Goal: Task Accomplishment & Management: Complete application form

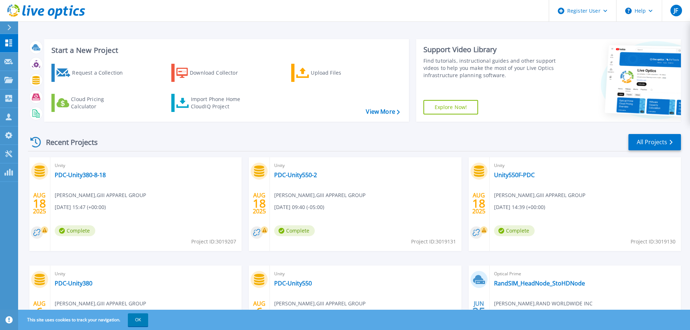
scroll to position [71, 0]
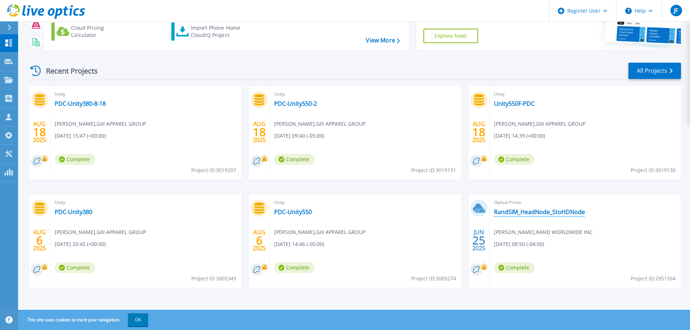
click at [525, 213] on link "RandSIM_HeadNode_StoHDNode" at bounding box center [539, 211] width 91 height 7
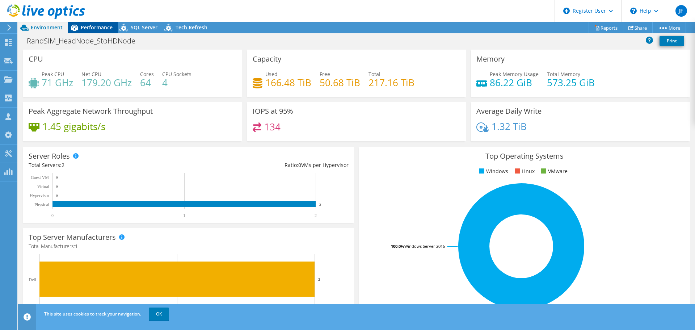
click at [88, 25] on span "Performance" at bounding box center [97, 27] width 32 height 7
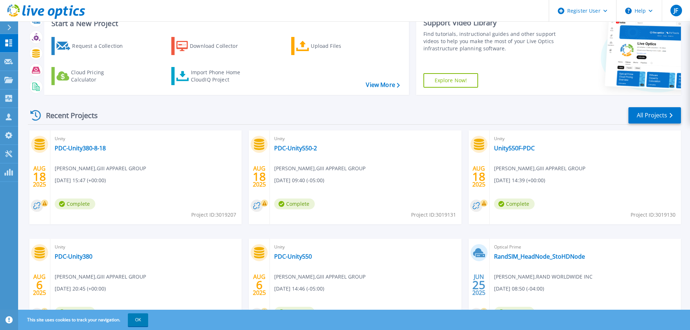
scroll to position [71, 0]
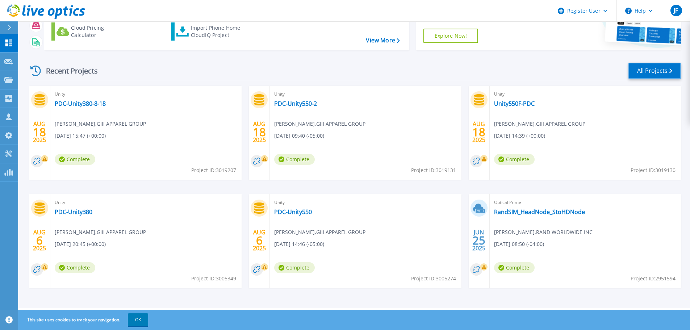
click at [654, 70] on link "All Projects" at bounding box center [654, 71] width 53 height 16
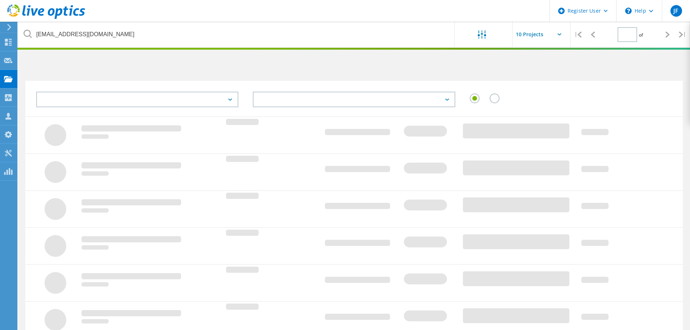
type input "1"
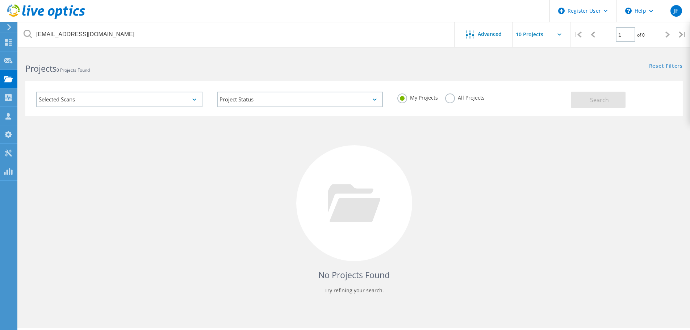
click at [452, 100] on label "All Projects" at bounding box center [464, 96] width 39 height 7
click at [0, 0] on input "All Projects" at bounding box center [0, 0] width 0 height 0
click at [613, 96] on button "Search" at bounding box center [598, 100] width 55 height 16
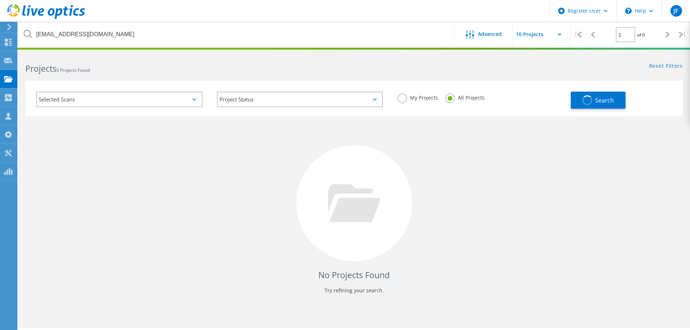
scroll to position [20, 0]
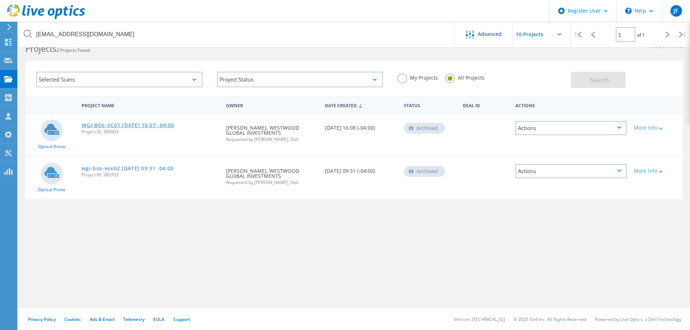
click at [141, 123] on link "WGI-BOS-VC01 [DATE] 16:07 -04:00" at bounding box center [127, 125] width 92 height 5
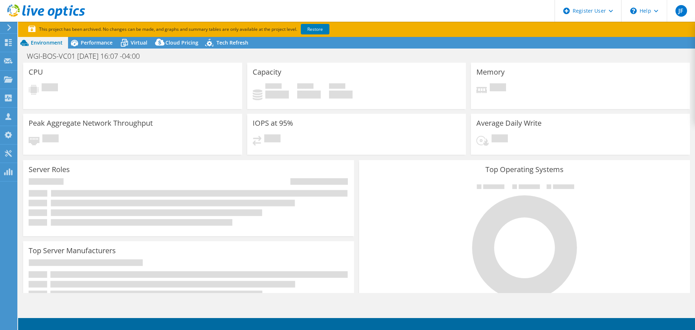
select select "USD"
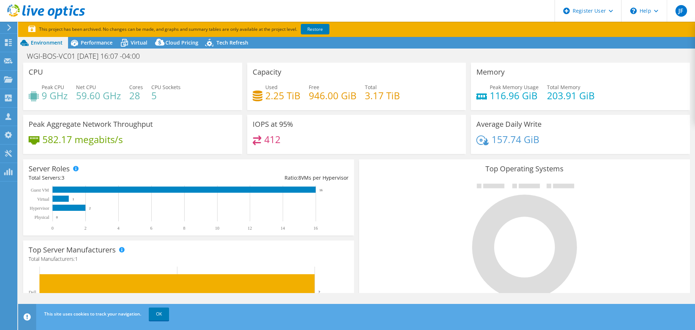
scroll to position [36, 0]
click at [102, 44] on span "Performance" at bounding box center [97, 42] width 32 height 7
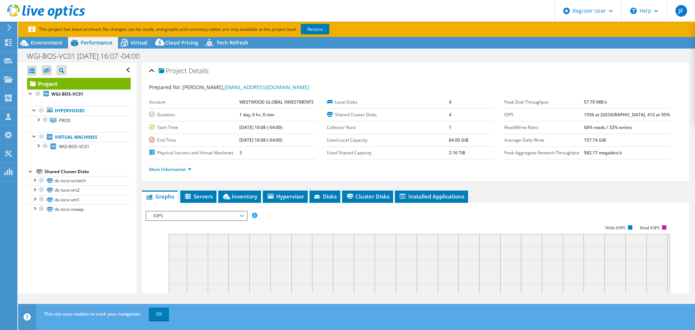
scroll to position [0, 0]
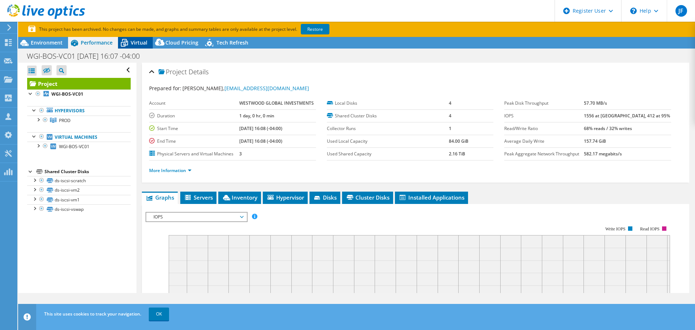
click at [127, 43] on icon at bounding box center [124, 43] width 13 height 13
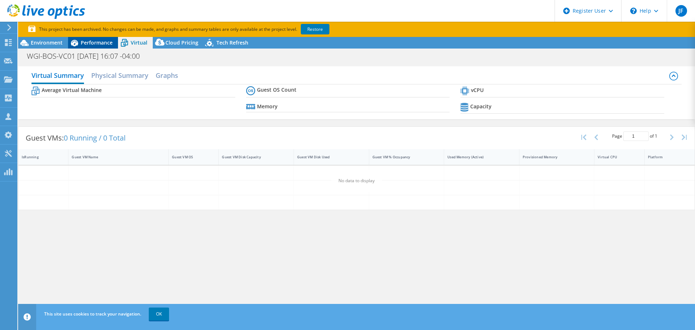
click at [99, 44] on span "Performance" at bounding box center [97, 42] width 32 height 7
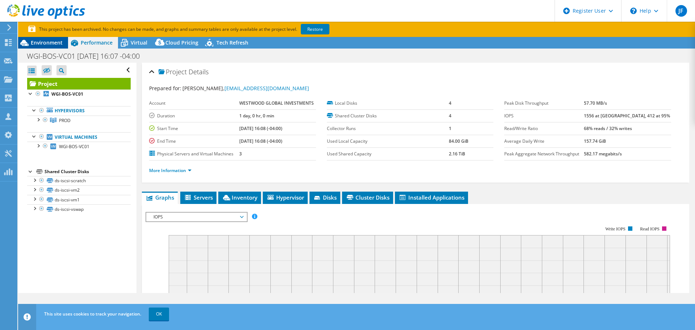
click at [28, 42] on icon at bounding box center [24, 43] width 13 height 13
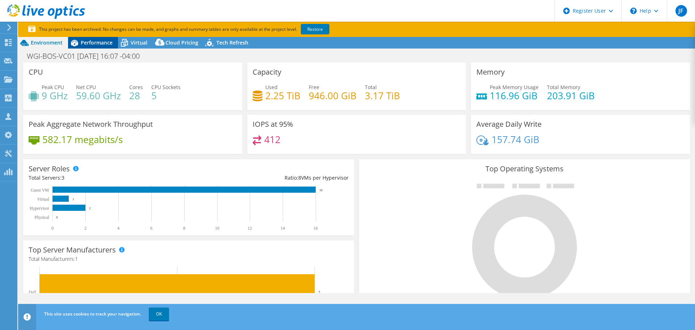
click at [91, 42] on span "Performance" at bounding box center [97, 42] width 32 height 7
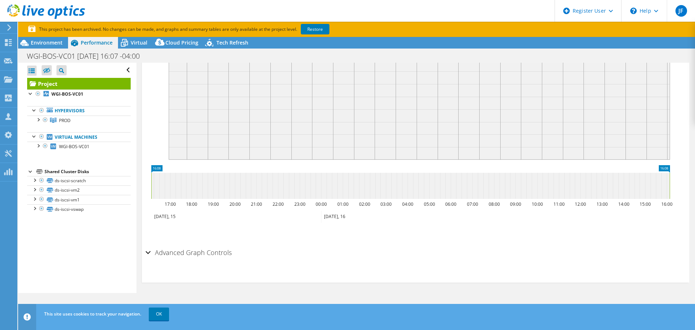
scroll to position [204, 0]
drag, startPoint x: 292, startPoint y: 104, endPoint x: 467, endPoint y: 122, distance: 175.9
click at [467, 122] on icon "Write IOPS Read IOPS" at bounding box center [411, 85] width 530 height 145
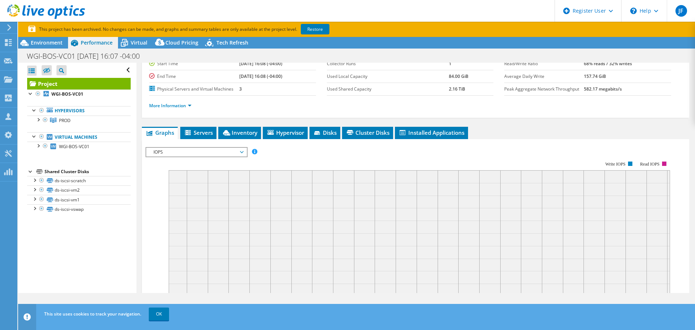
scroll to position [0, 0]
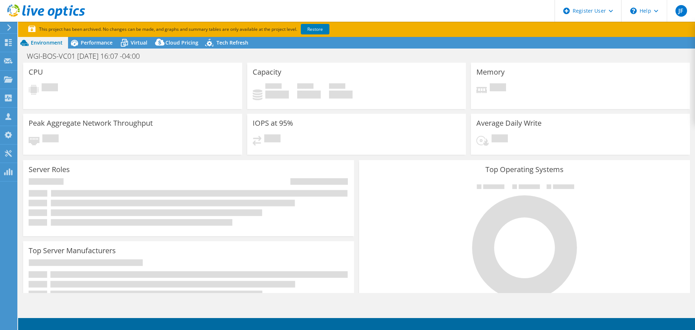
select select "USD"
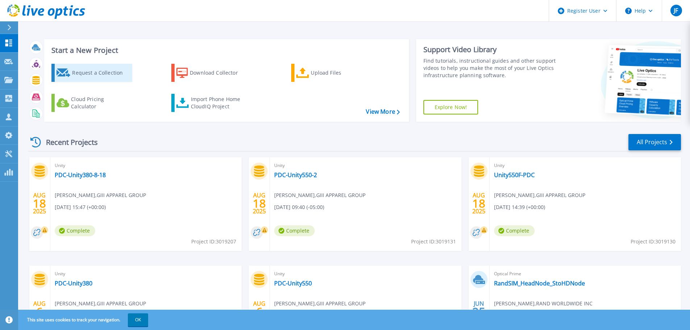
click at [93, 81] on link "Request a Collection" at bounding box center [91, 73] width 81 height 18
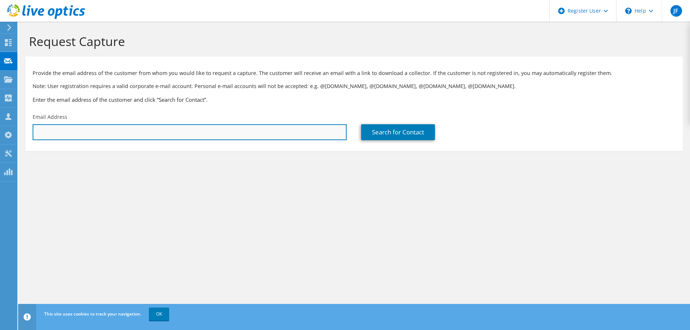
click at [263, 133] on input "text" at bounding box center [190, 132] width 314 height 16
paste input "[EMAIL_ADDRESS][DOMAIN_NAME]"
type input "rmohan@nyrainc.com"
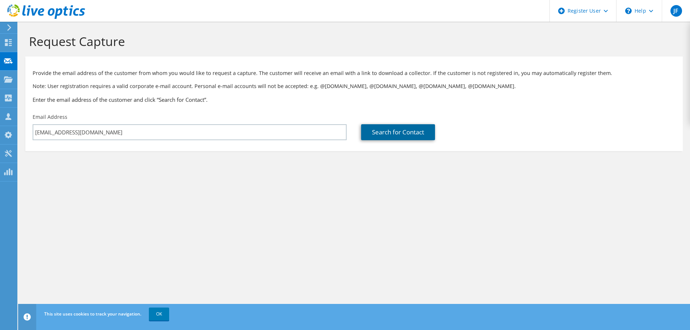
click at [376, 134] on link "Search for Contact" at bounding box center [398, 132] width 74 height 16
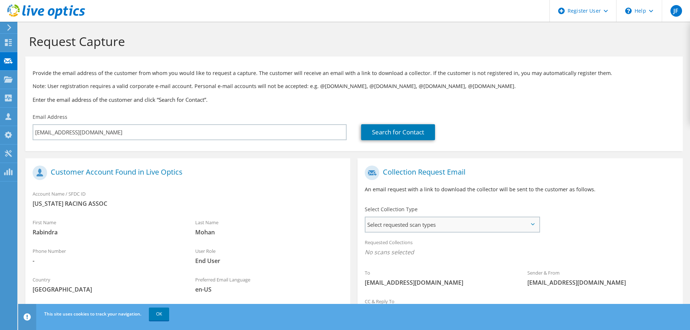
click at [462, 227] on span "Select requested scan types" at bounding box center [451, 224] width 173 height 14
click at [386, 246] on label "Optical Prime" at bounding box center [402, 246] width 43 height 9
click at [0, 0] on input "Optical Prime" at bounding box center [0, 0] width 0 height 0
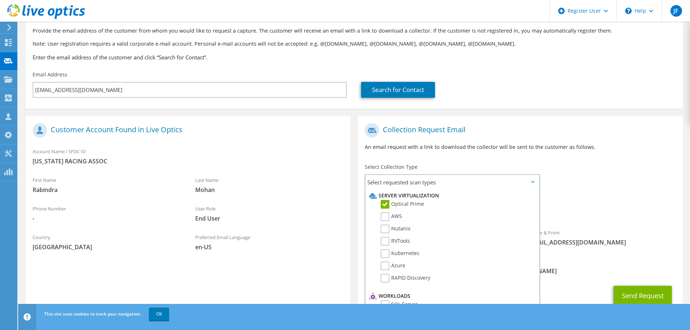
scroll to position [68, 0]
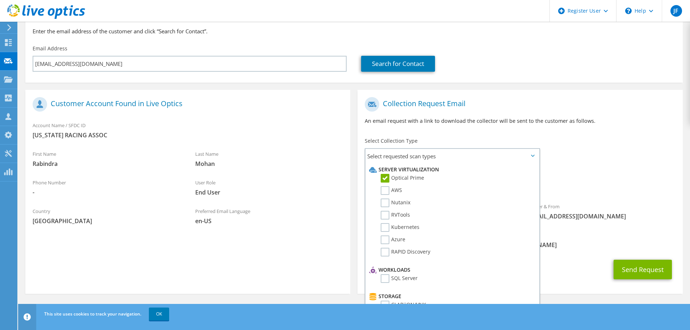
click at [633, 188] on span "Optical Prime" at bounding box center [520, 186] width 310 height 12
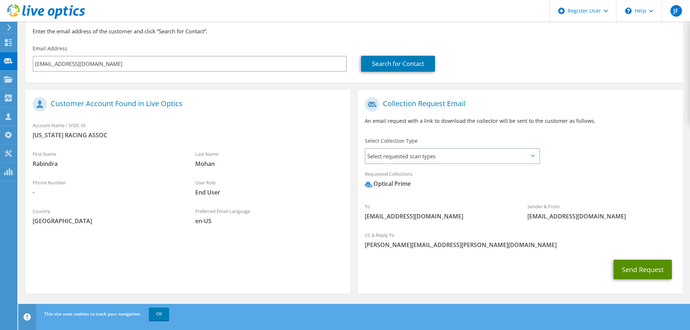
click at [650, 268] on button "Send Request" at bounding box center [642, 270] width 58 height 20
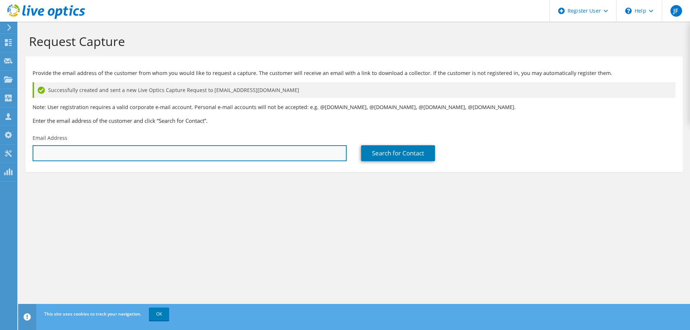
click at [154, 153] on input "text" at bounding box center [190, 153] width 314 height 16
paste input "pramnaraine@nyrainc.com"
type input "pramnaraine@nyrainc.com"
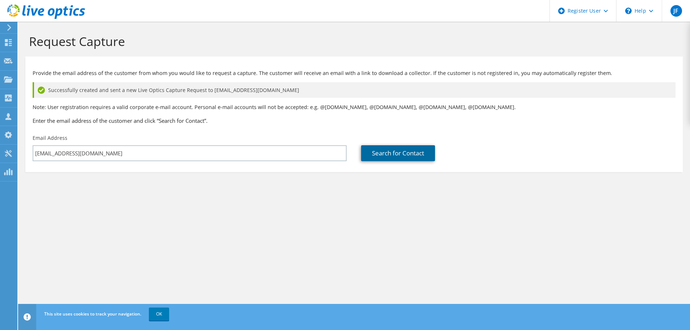
click at [391, 150] on link "Search for Contact" at bounding box center [398, 153] width 74 height 16
type input "NEW YORK RACING ASSOC"
type input "Patrick"
type input "Ramnaraine"
type input "[GEOGRAPHIC_DATA]"
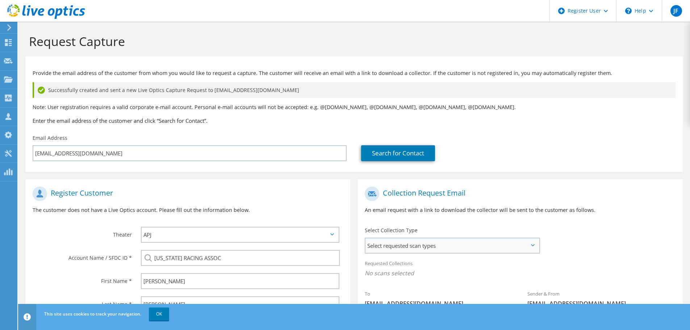
click at [413, 244] on span "Select requested scan types" at bounding box center [451, 245] width 173 height 14
click at [390, 268] on label "Optical Prime" at bounding box center [402, 267] width 43 height 9
click at [0, 0] on input "Optical Prime" at bounding box center [0, 0] width 0 height 0
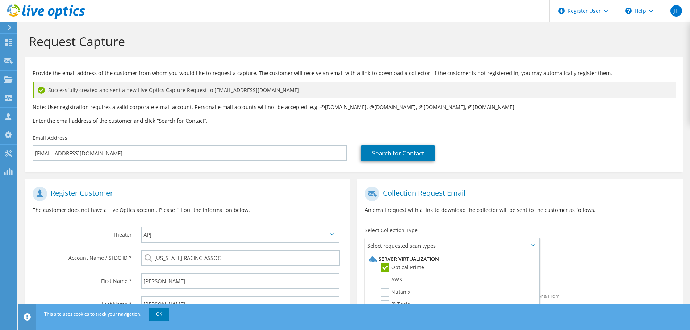
click at [507, 198] on h1 "Collection Request Email" at bounding box center [518, 194] width 307 height 14
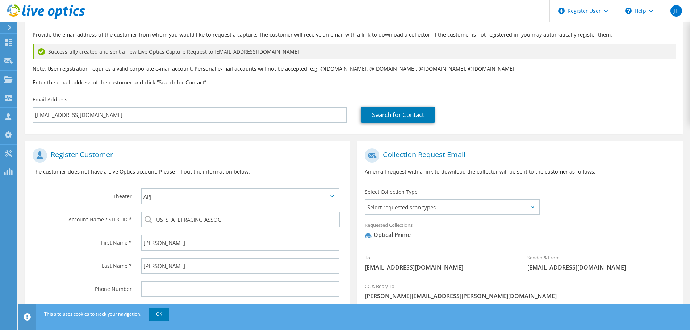
scroll to position [102, 0]
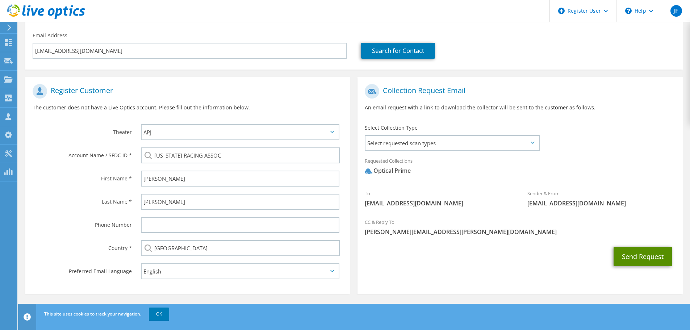
click at [640, 251] on button "Send Request" at bounding box center [642, 257] width 58 height 20
